Goal: Book appointment/travel/reservation

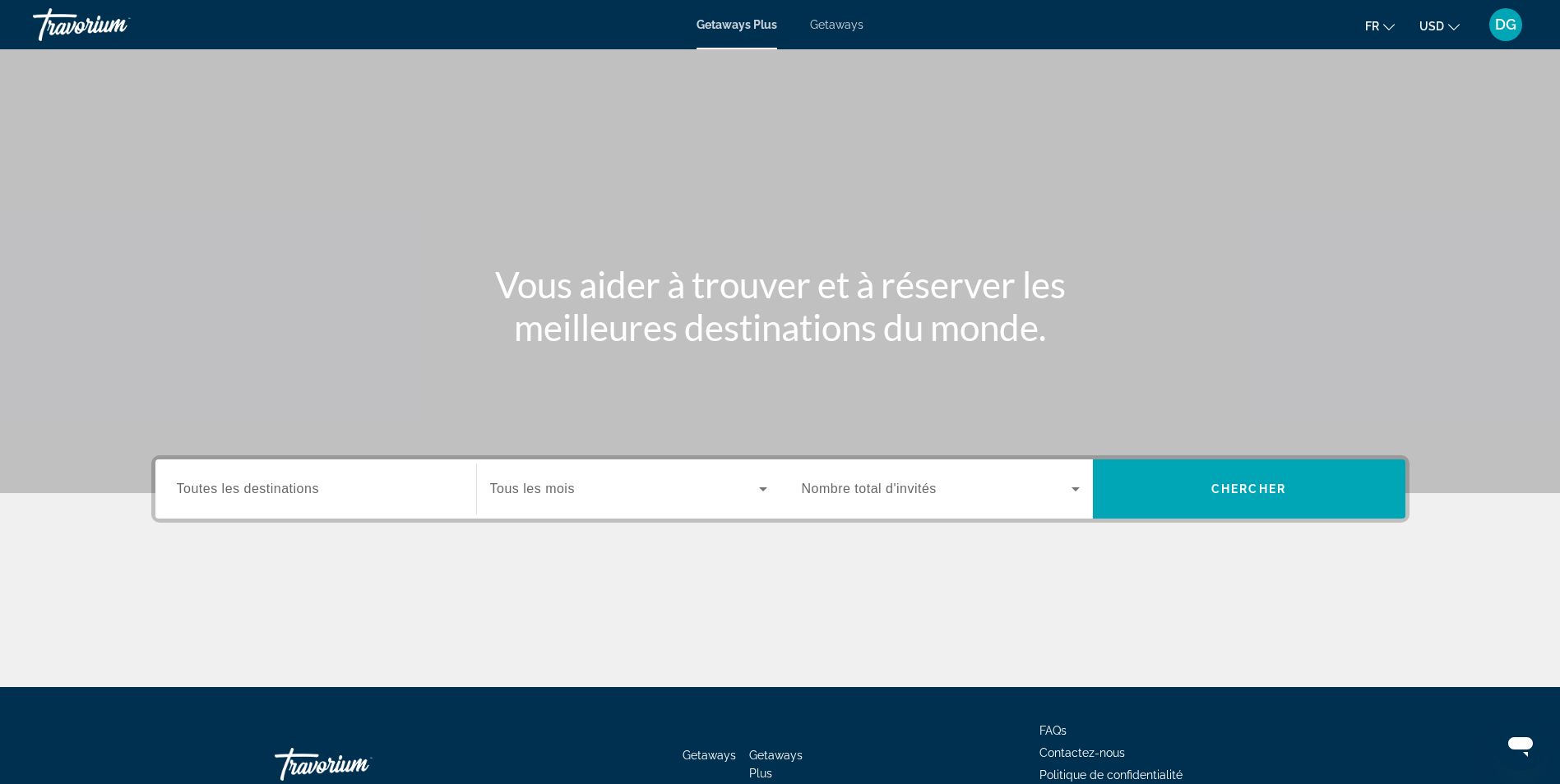
click at [844, 18] on span "Getaways" at bounding box center [836, 25] width 53 height 13
click at [517, 484] on span "Tous les mois" at bounding box center [533, 489] width 85 height 14
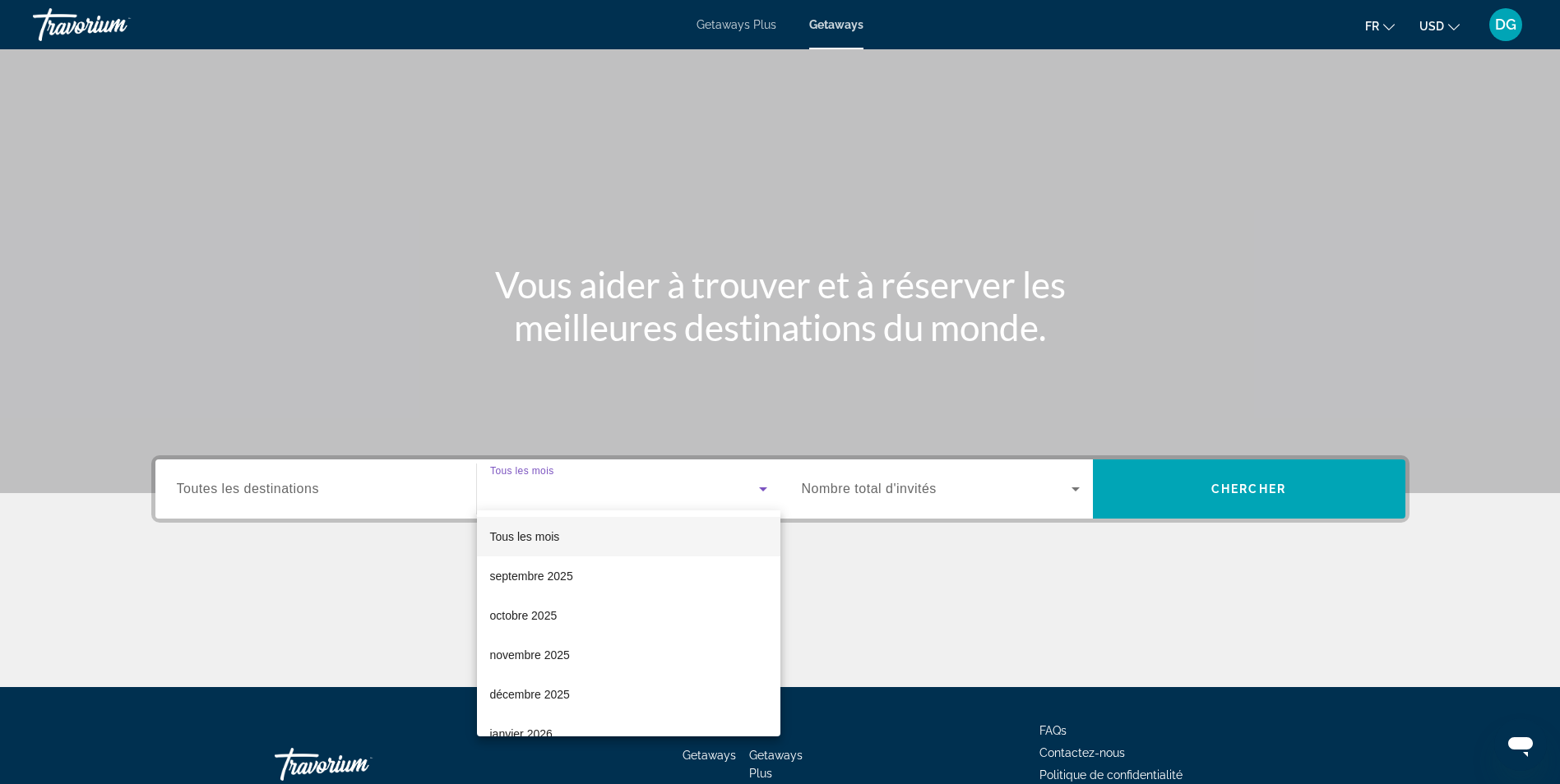
scroll to position [105, 0]
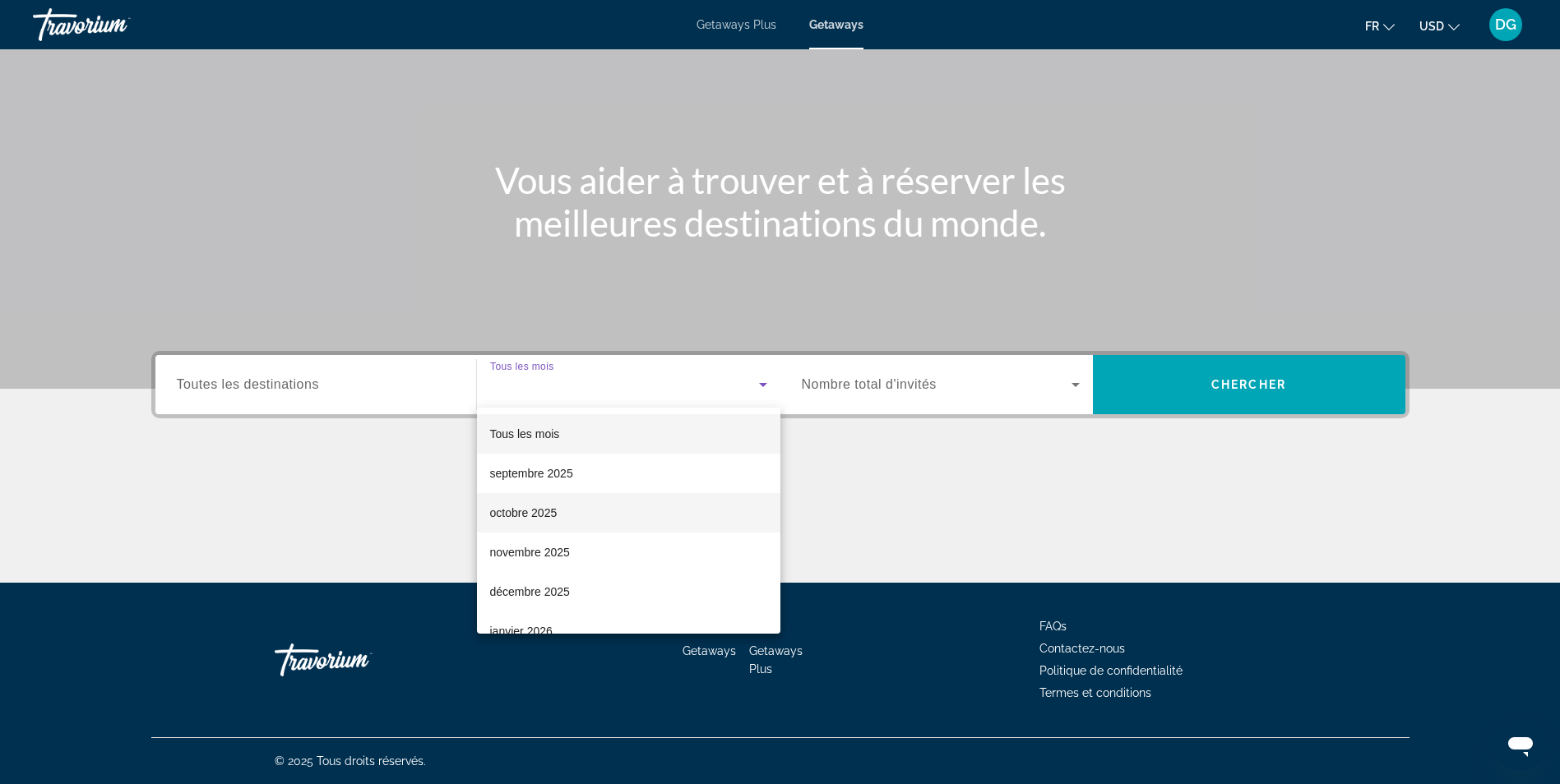
click at [529, 514] on span "octobre 2025" at bounding box center [524, 513] width 67 height 20
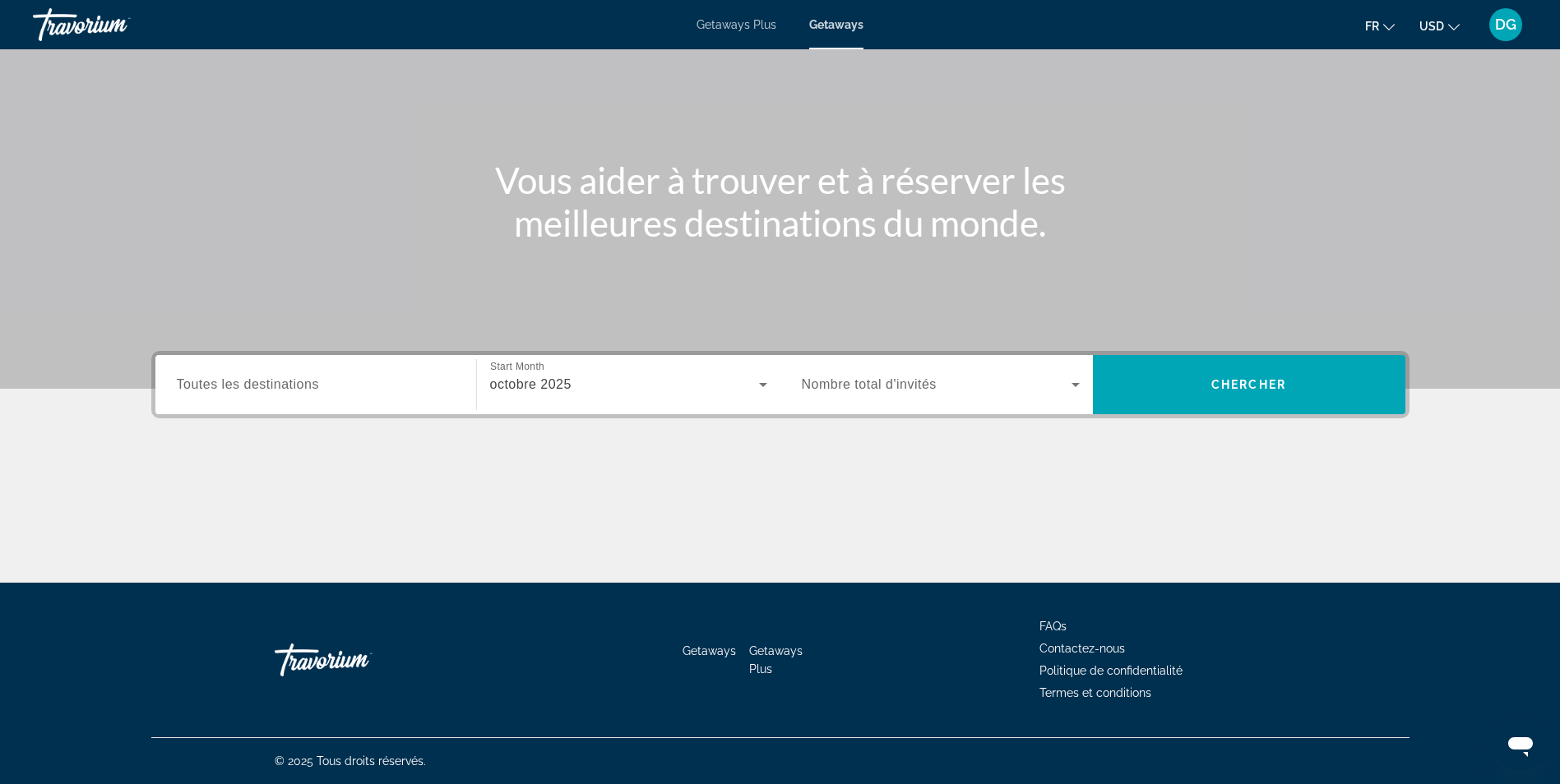
click at [285, 391] on span "Toutes les destinations" at bounding box center [247, 384] width 142 height 14
click at [285, 391] on input "Destination Toutes les destinations" at bounding box center [315, 386] width 278 height 20
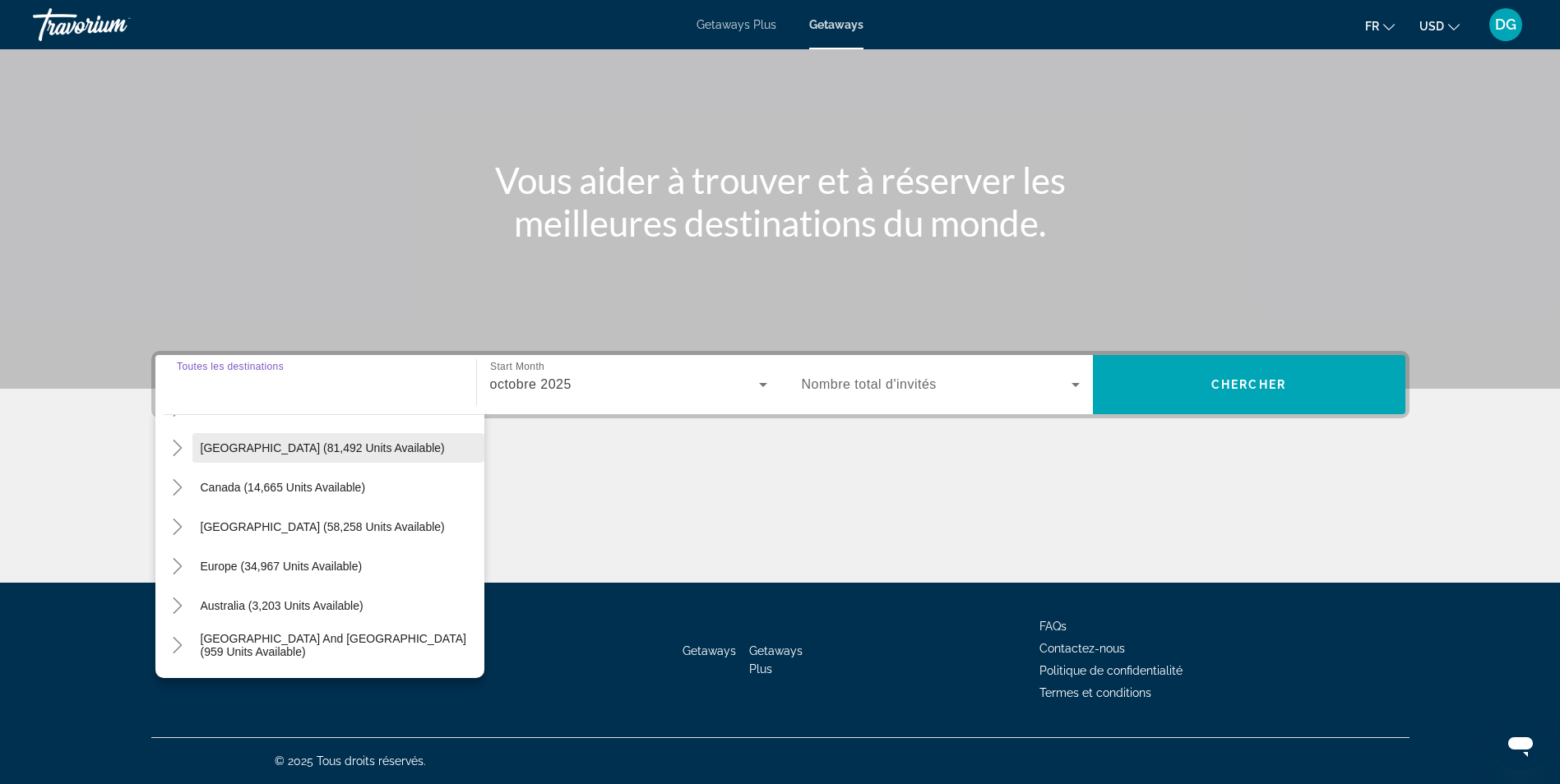
scroll to position [164, 0]
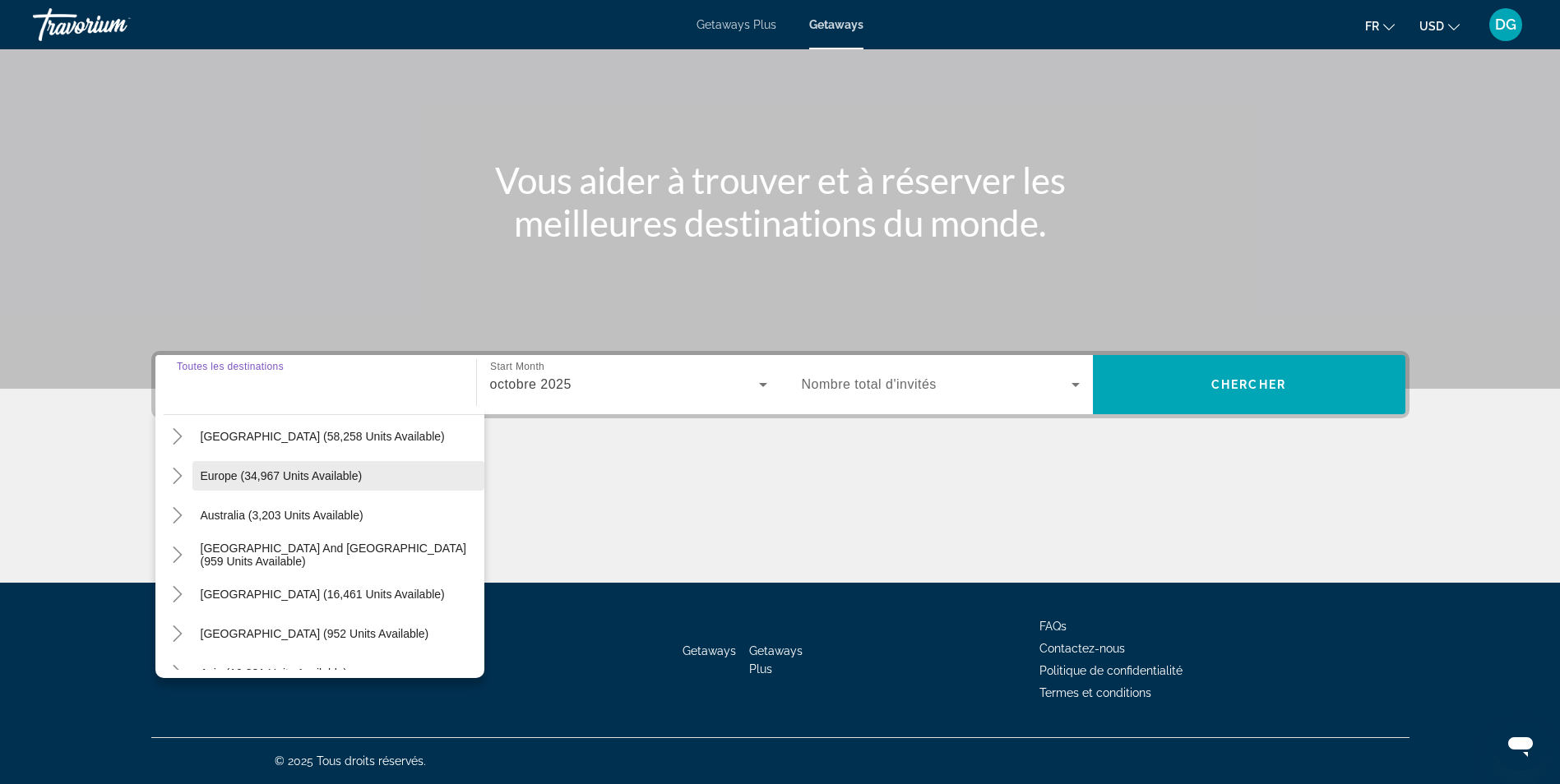
click at [259, 475] on span "Europe (34,967 units available)" at bounding box center [281, 476] width 162 height 13
type input "**********"
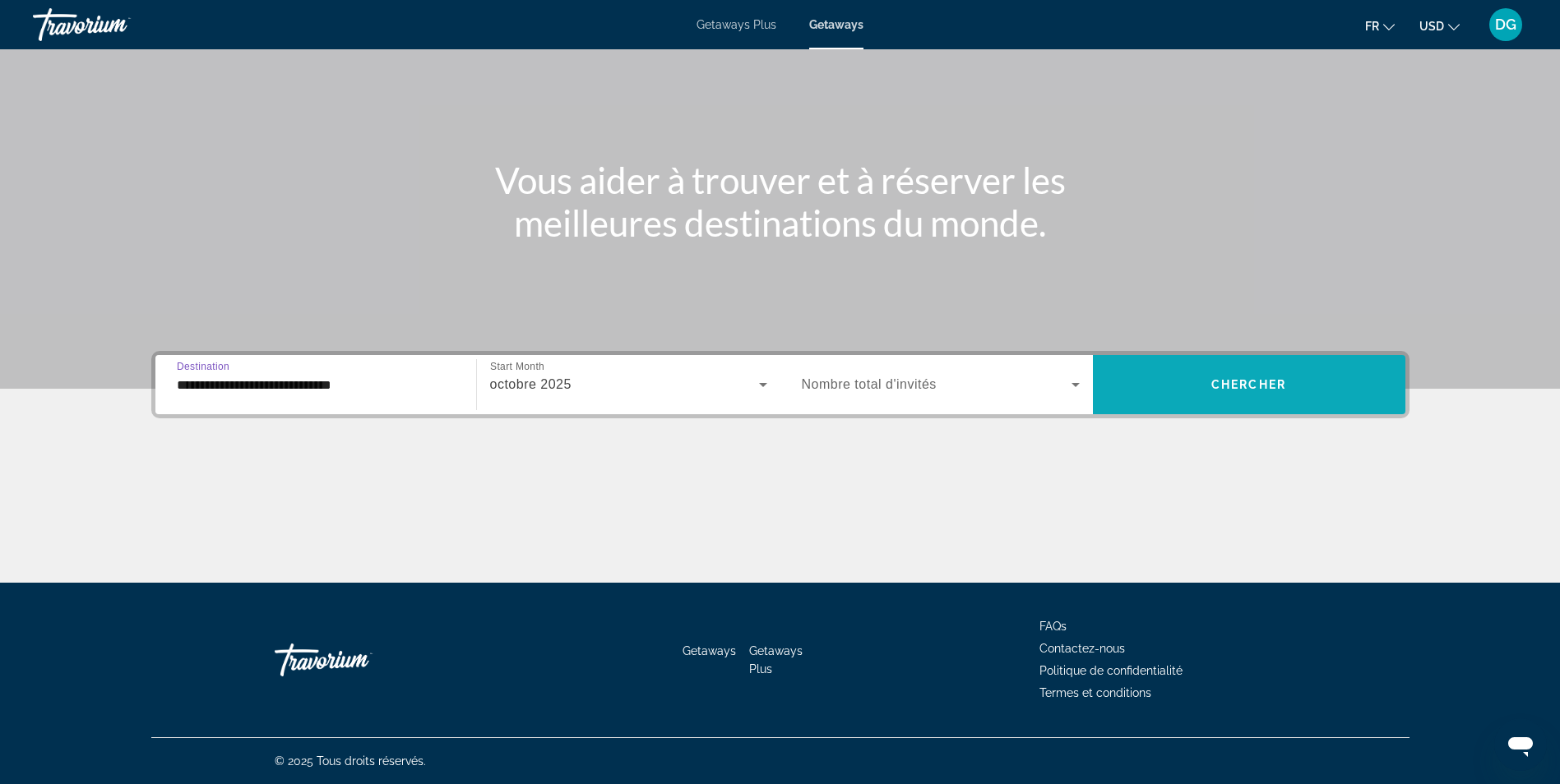
click at [1241, 373] on span "Search widget" at bounding box center [1249, 385] width 312 height 40
